Goal: Find specific page/section: Find specific page/section

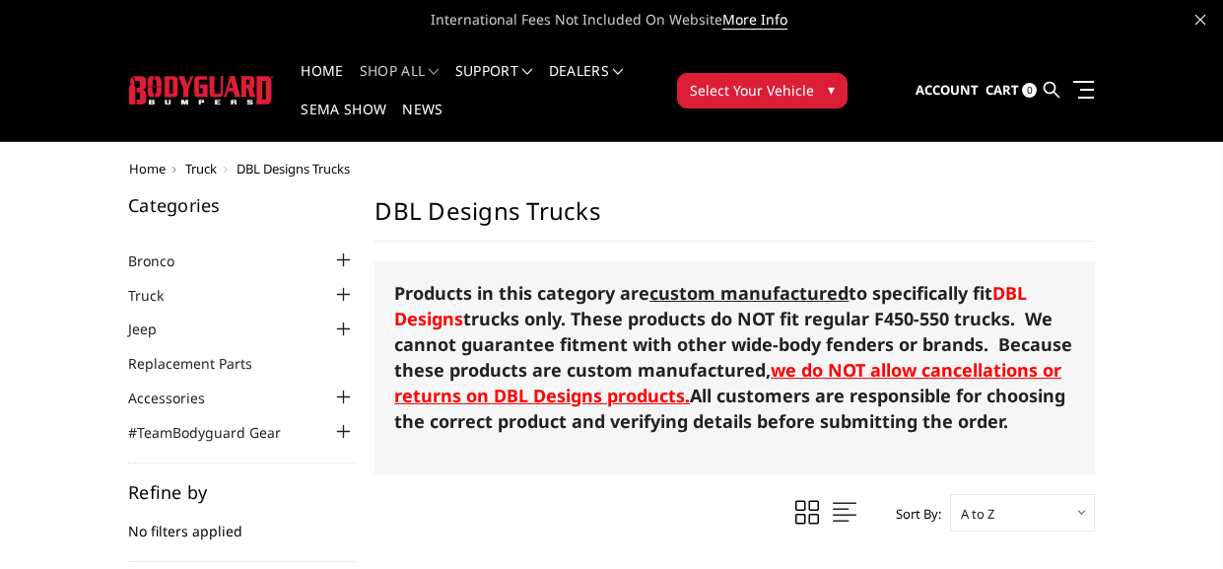
click at [343, 291] on div at bounding box center [343, 295] width 24 height 24
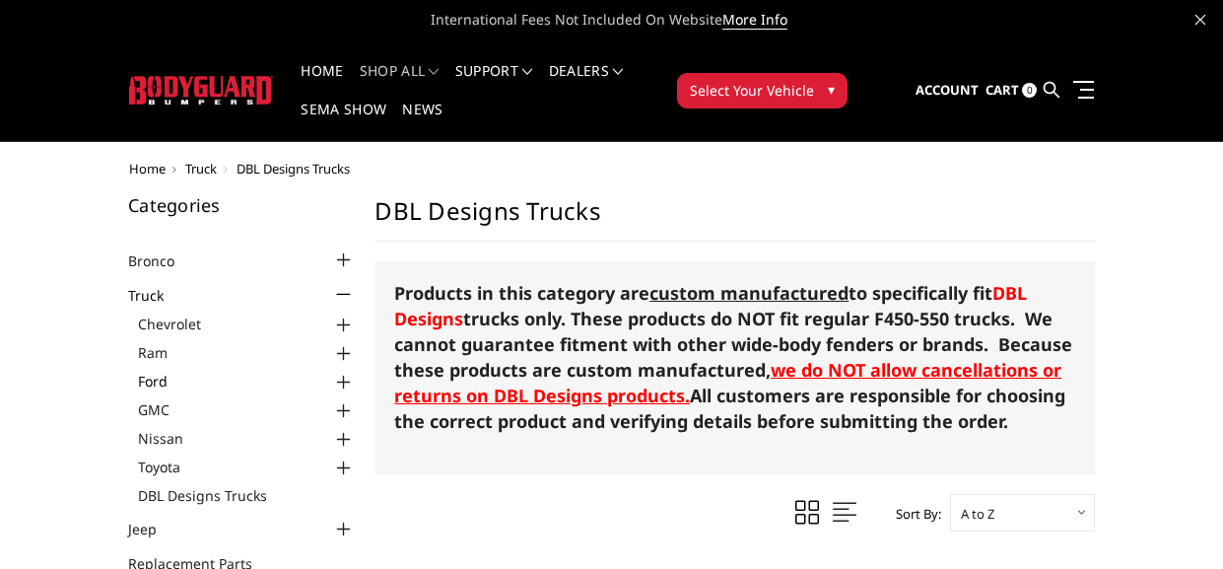
click at [259, 376] on link "Ford" at bounding box center [246, 381] width 217 height 21
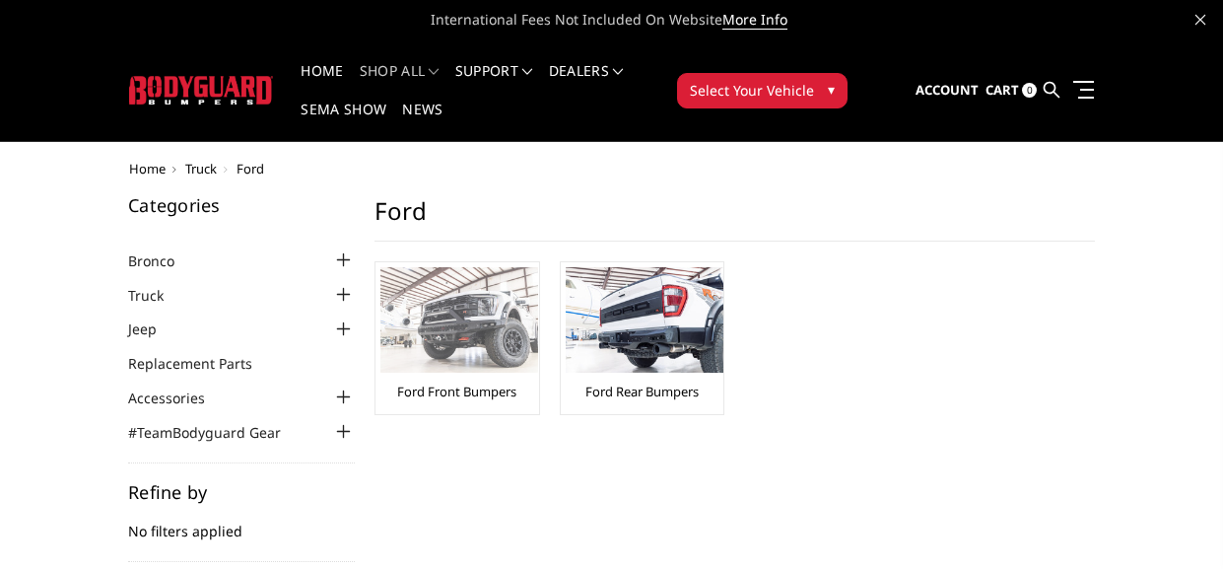
click at [417, 317] on img at bounding box center [460, 319] width 158 height 105
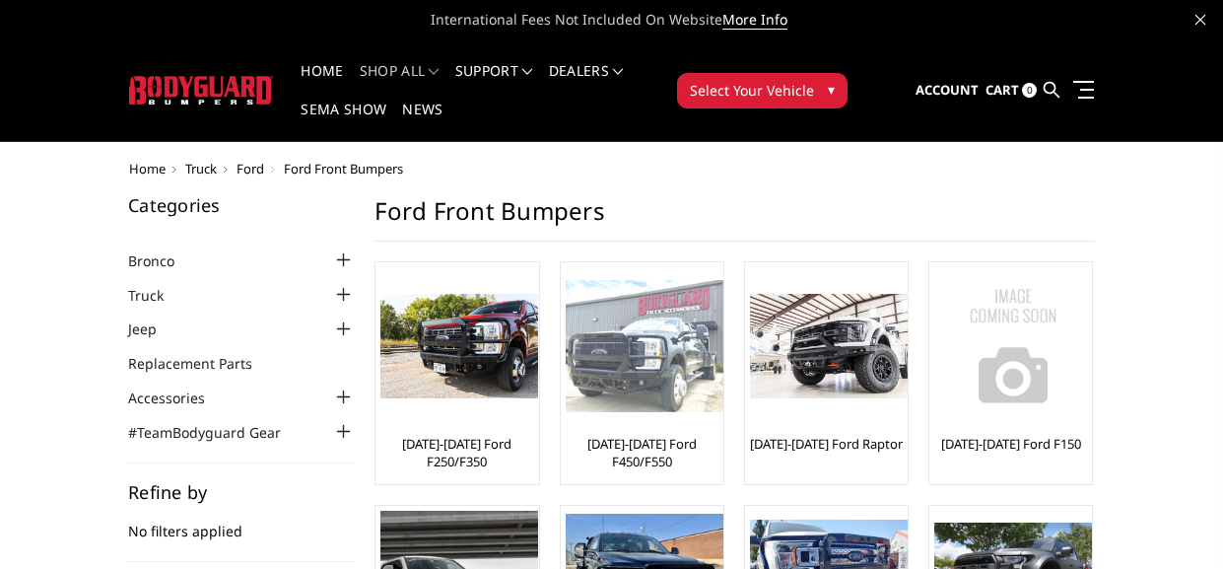
click at [643, 346] on img at bounding box center [645, 346] width 158 height 133
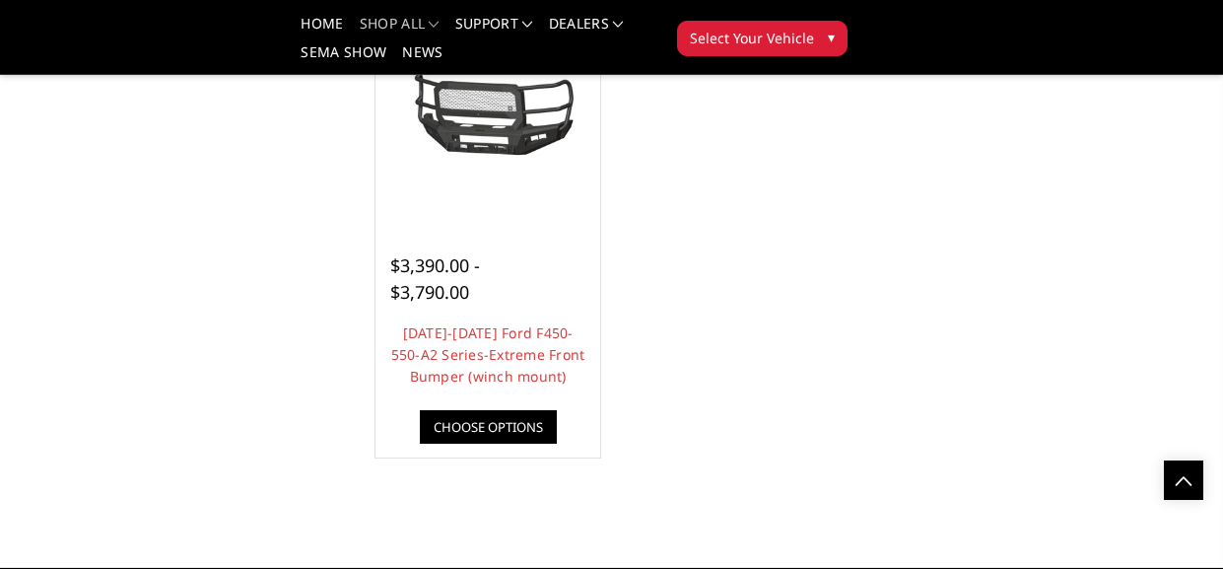
scroll to position [1856, 0]
